Goal: Find specific page/section

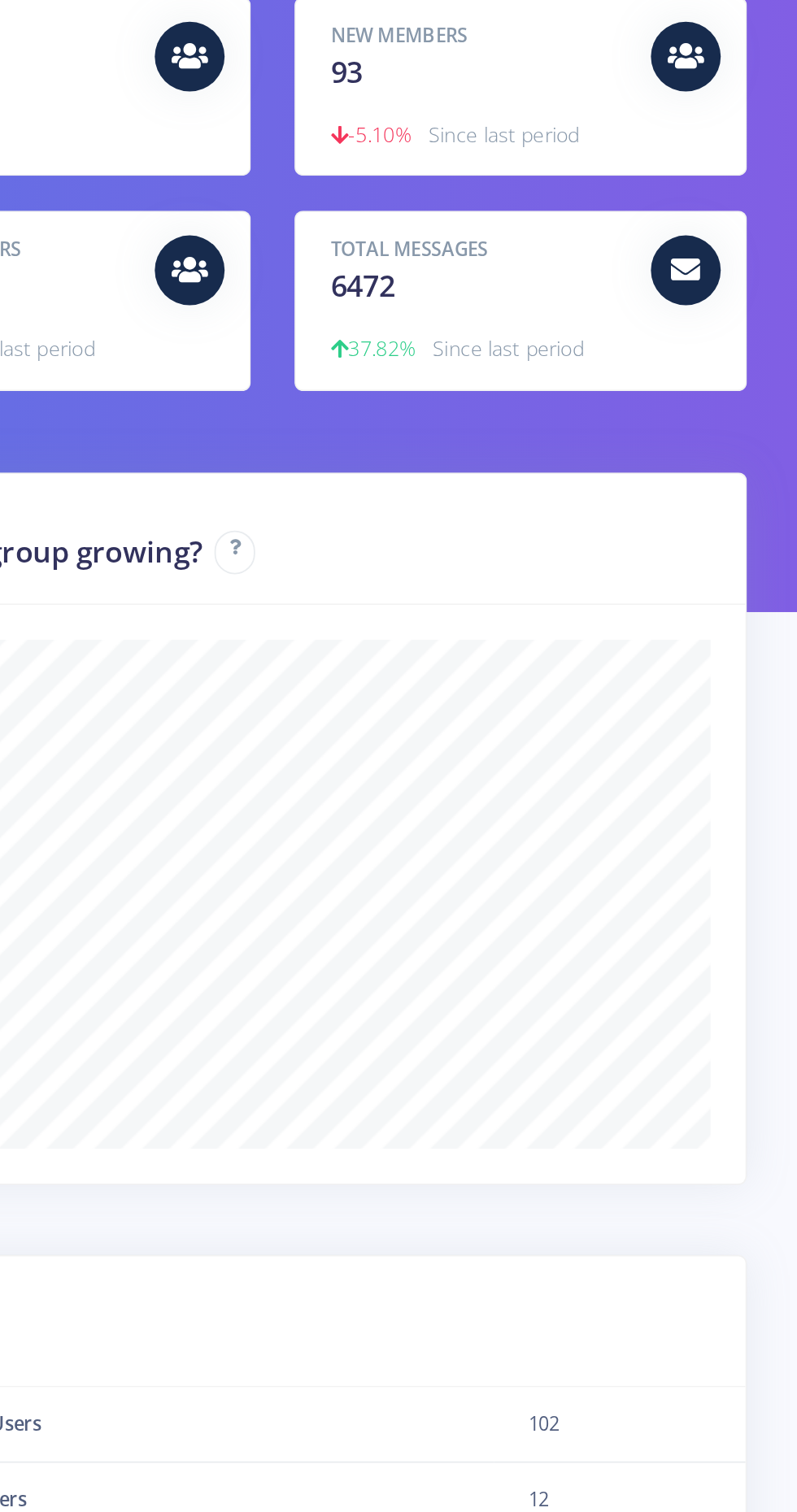
scroll to position [9, 0]
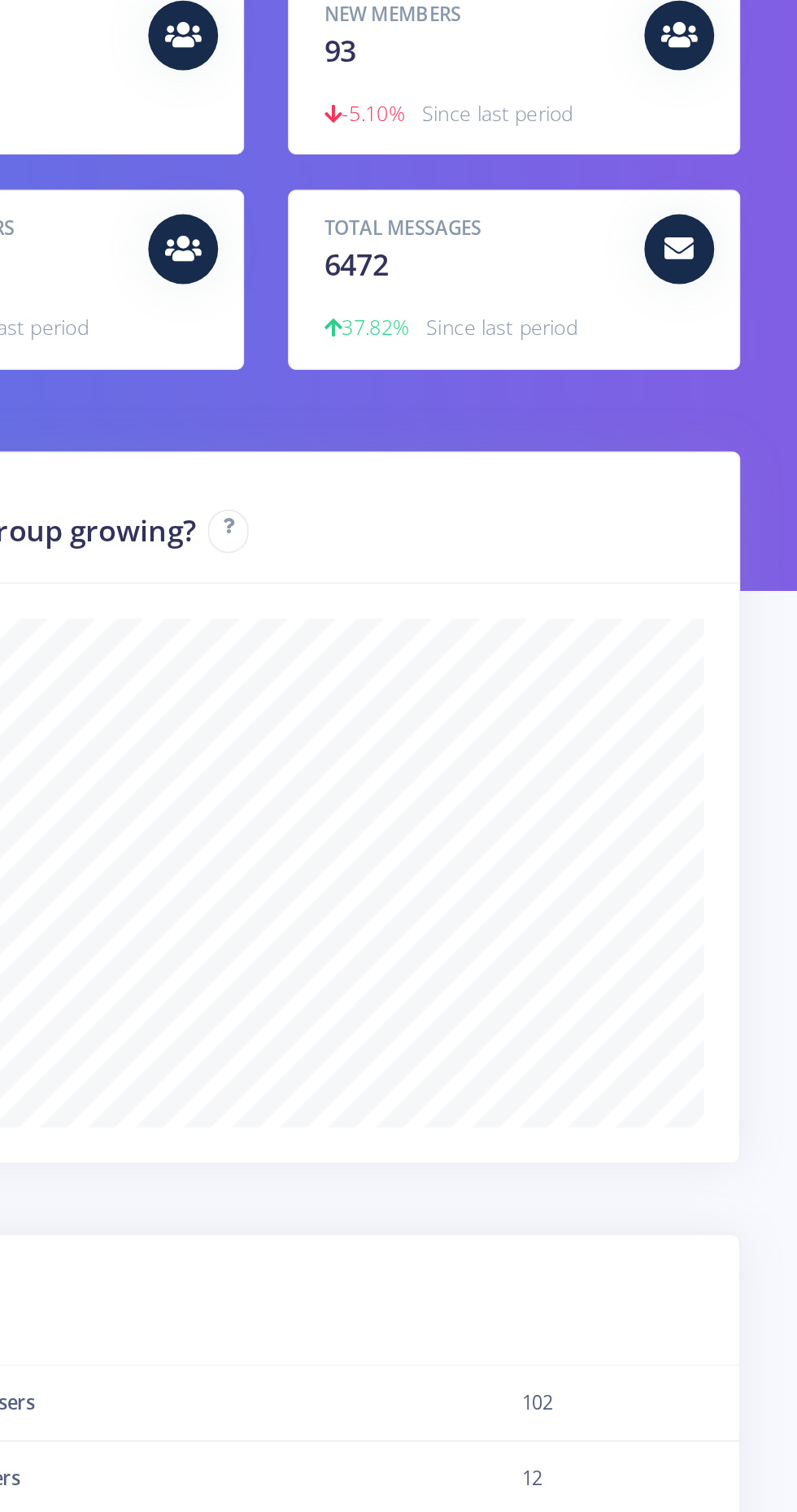
click at [730, 300] on icon at bounding box center [731, 304] width 16 height 16
click at [555, 324] on div "Total Messages 6472" at bounding box center [616, 305] width 191 height 41
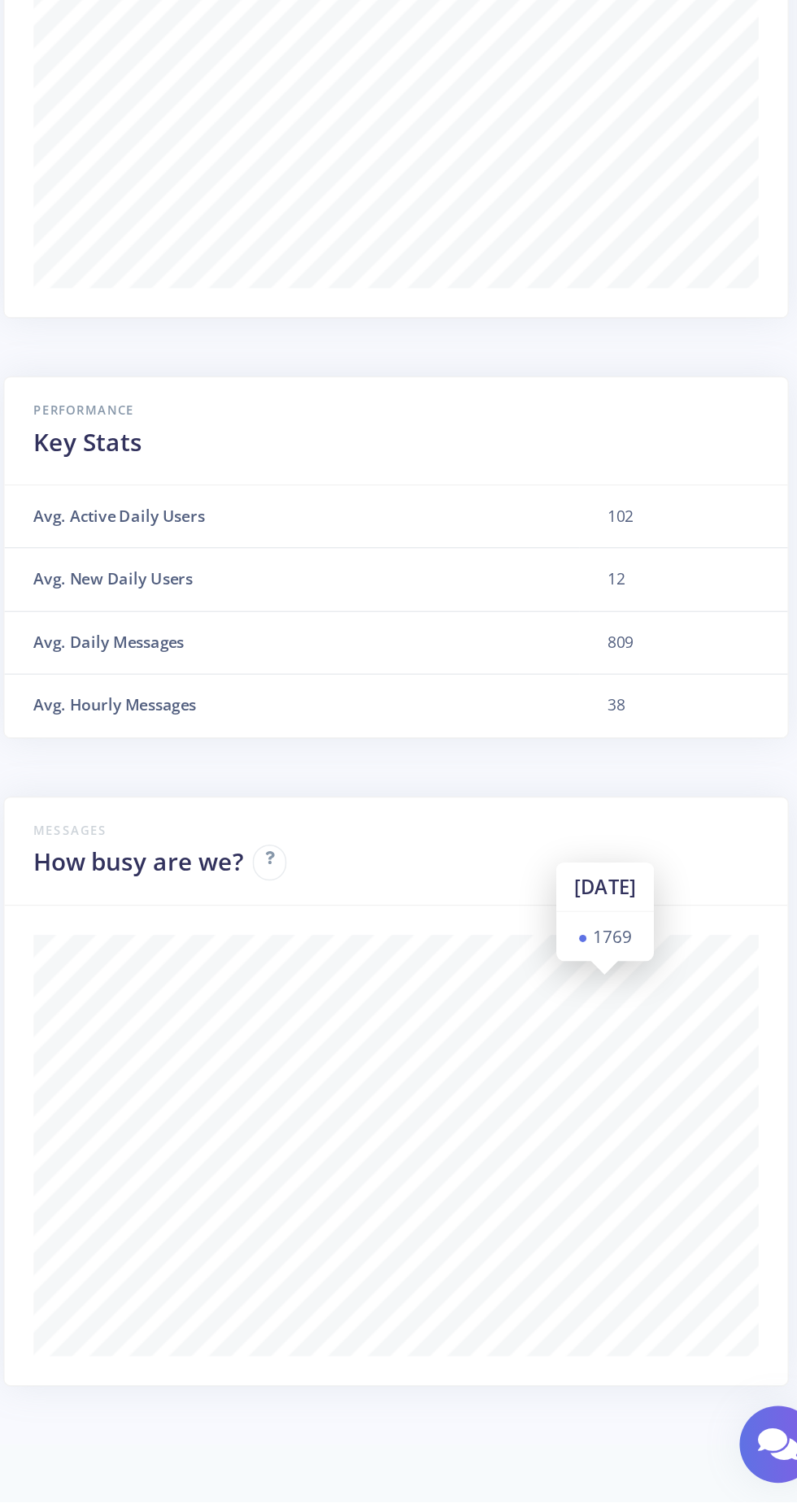
scroll to position [129, 0]
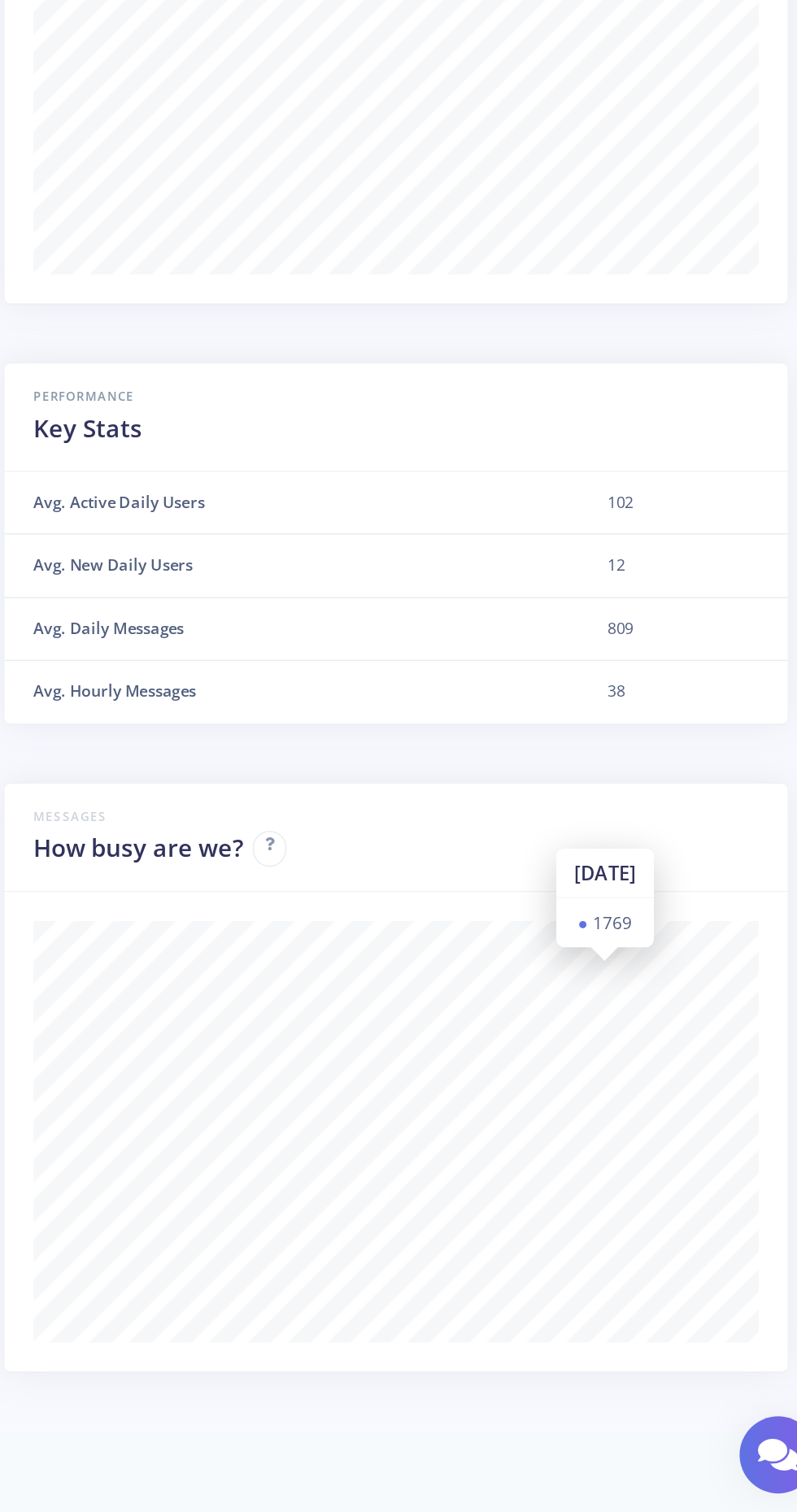
click at [416, 1059] on icon at bounding box center [415, 1061] width 7 height 9
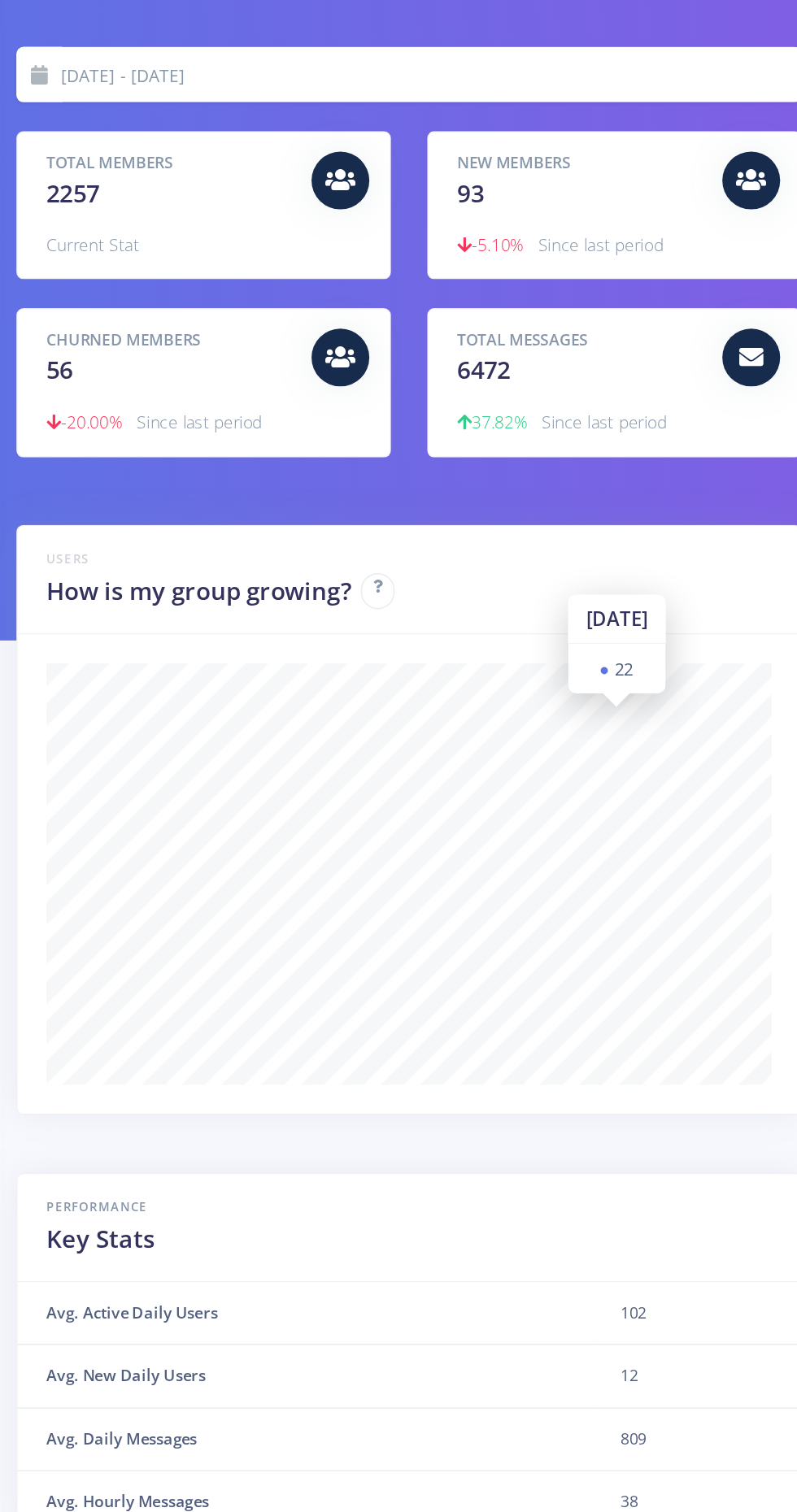
scroll to position [0, 0]
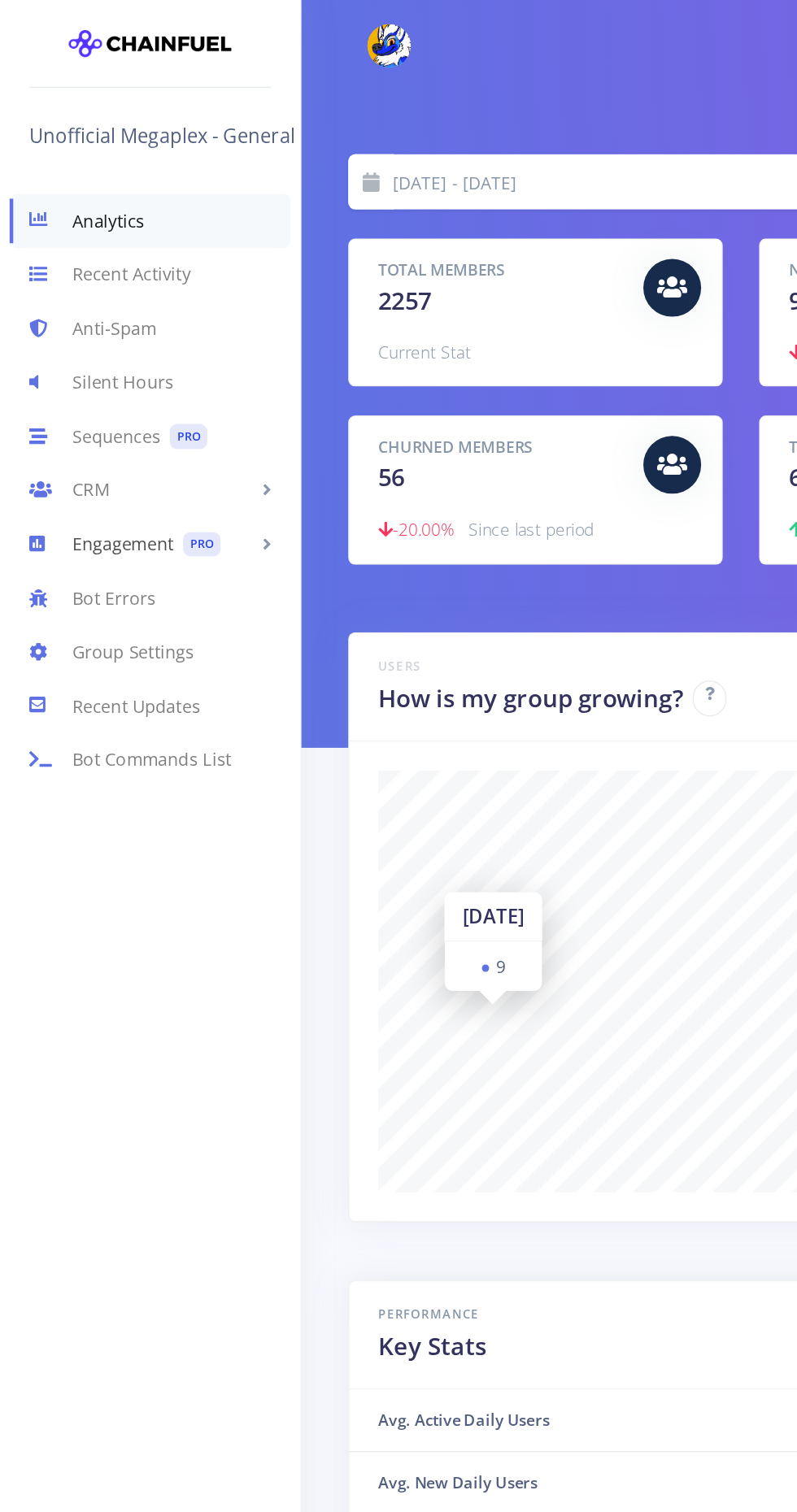
click at [76, 357] on link "Engagement PRO" at bounding box center [101, 368] width 202 height 36
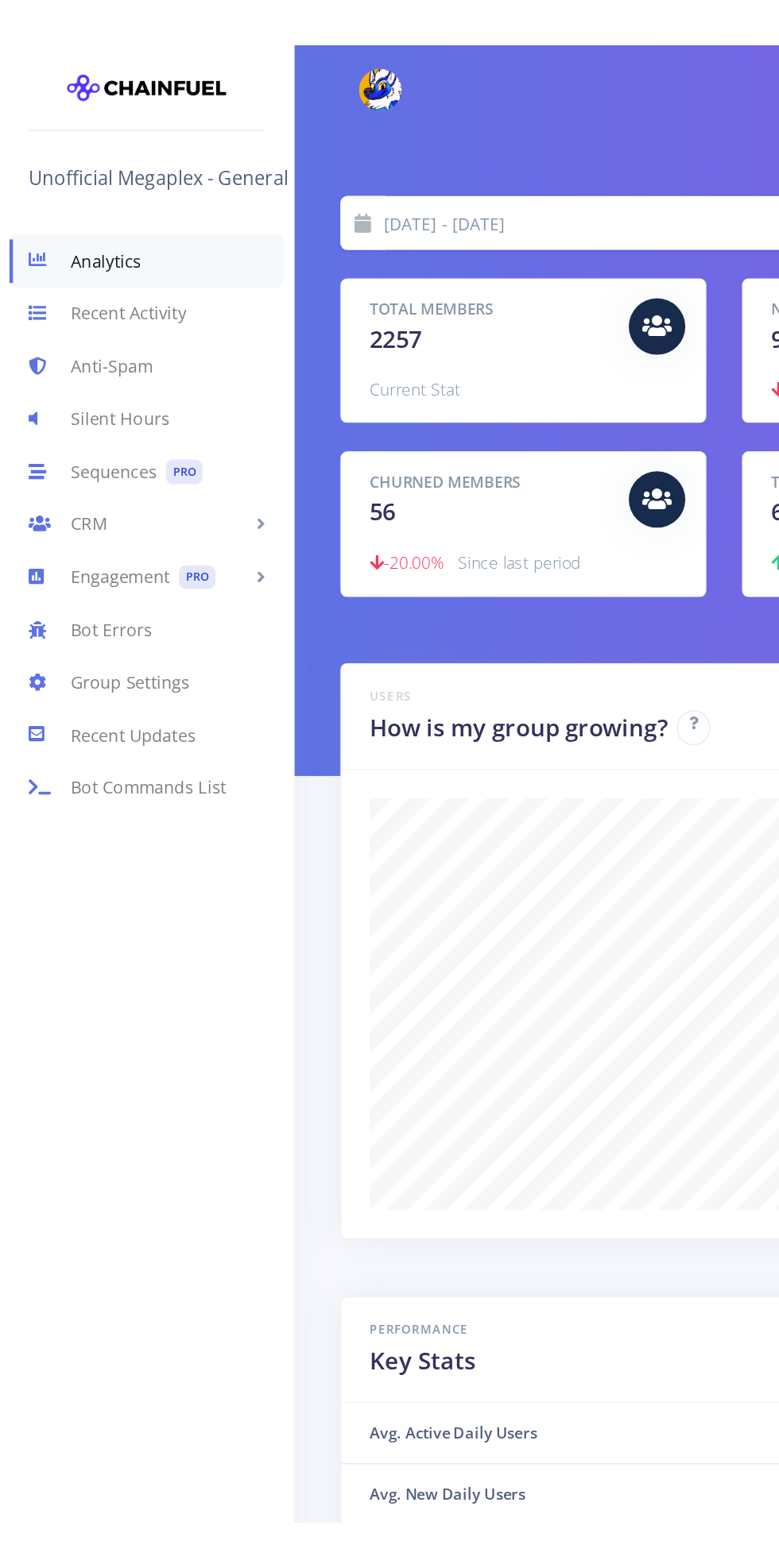
scroll to position [278, 479]
